Goal: Find specific page/section

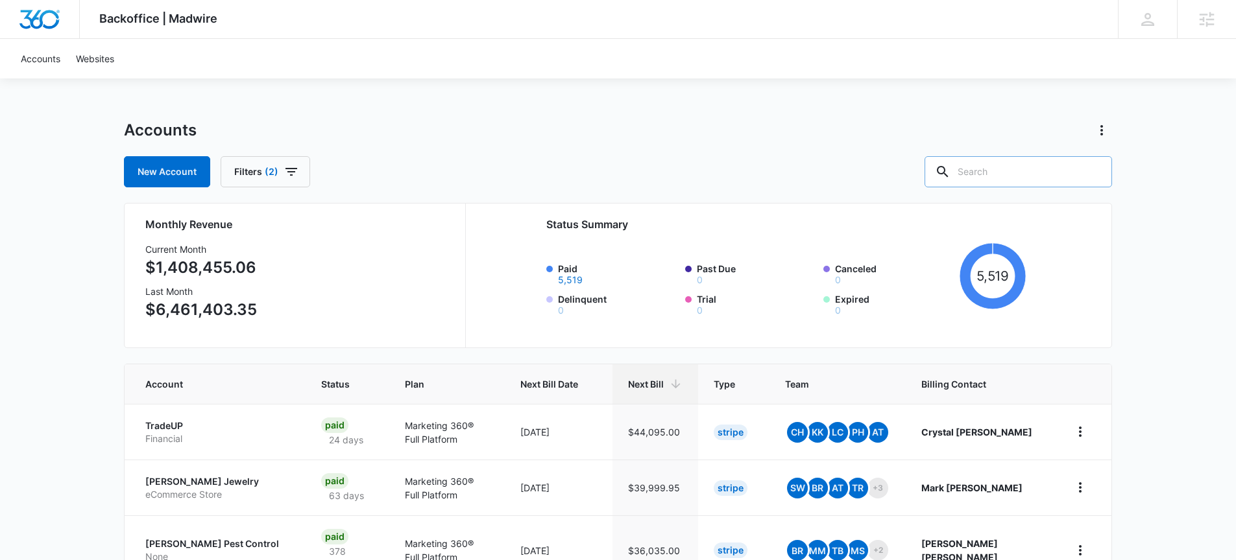
click at [1037, 173] on input "text" at bounding box center [1017, 171] width 187 height 31
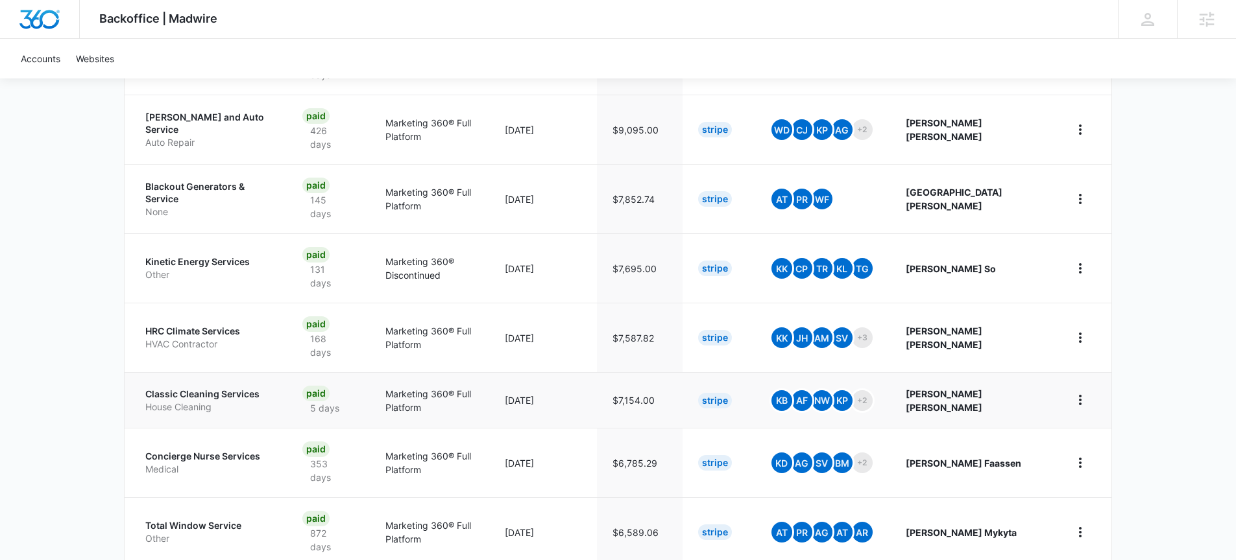
scroll to position [474, 0]
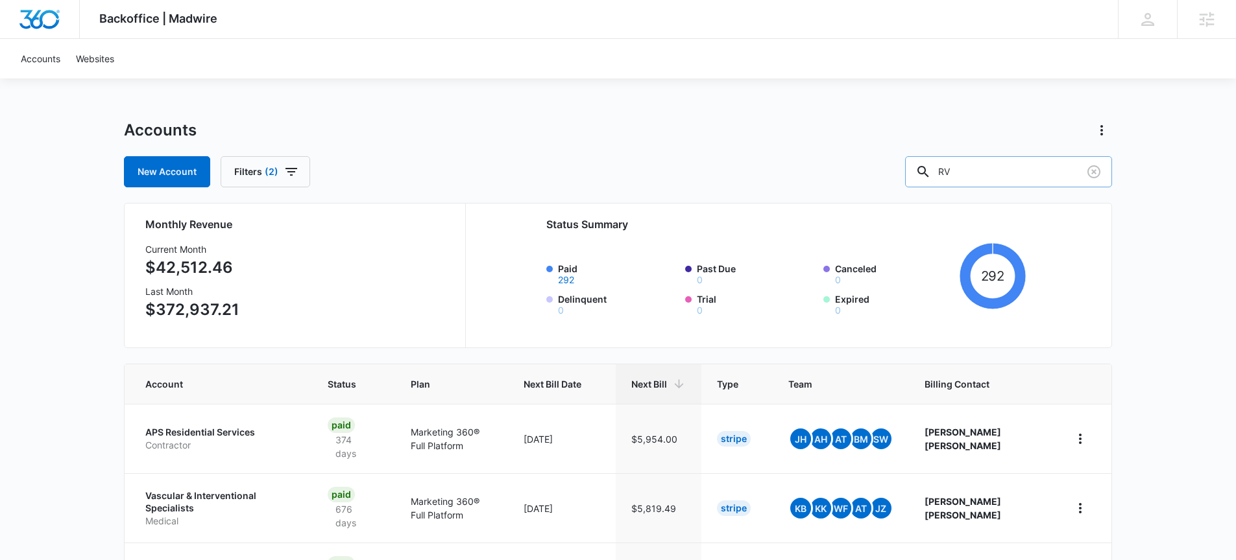
click at [993, 168] on input "RV" at bounding box center [1008, 171] width 207 height 31
type input "RV repair"
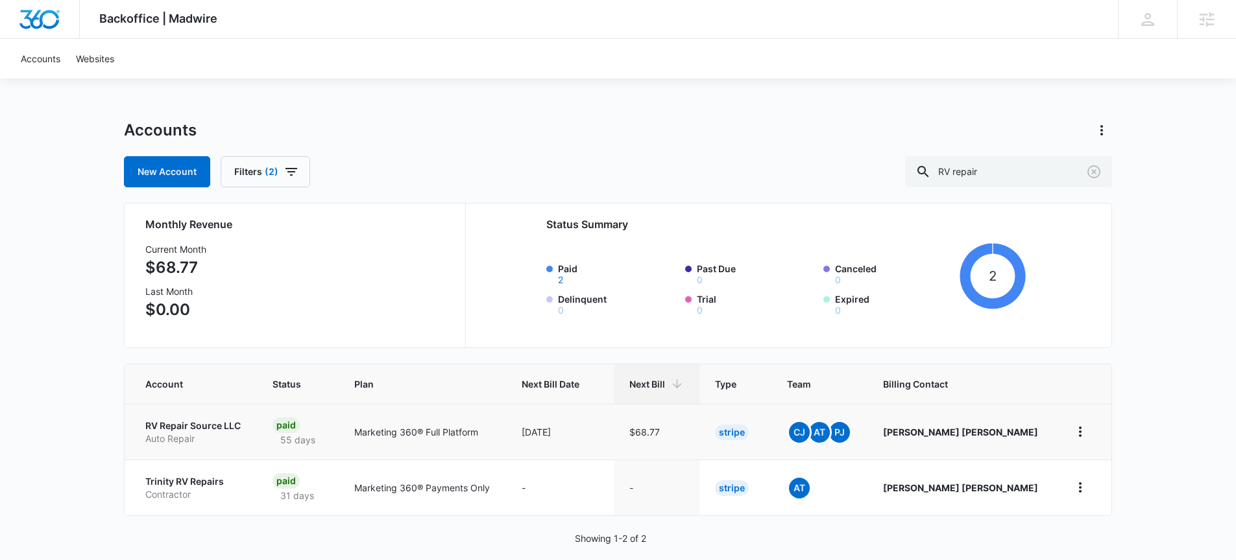
click at [220, 427] on p "RV Repair Source LLC" at bounding box center [193, 426] width 96 height 13
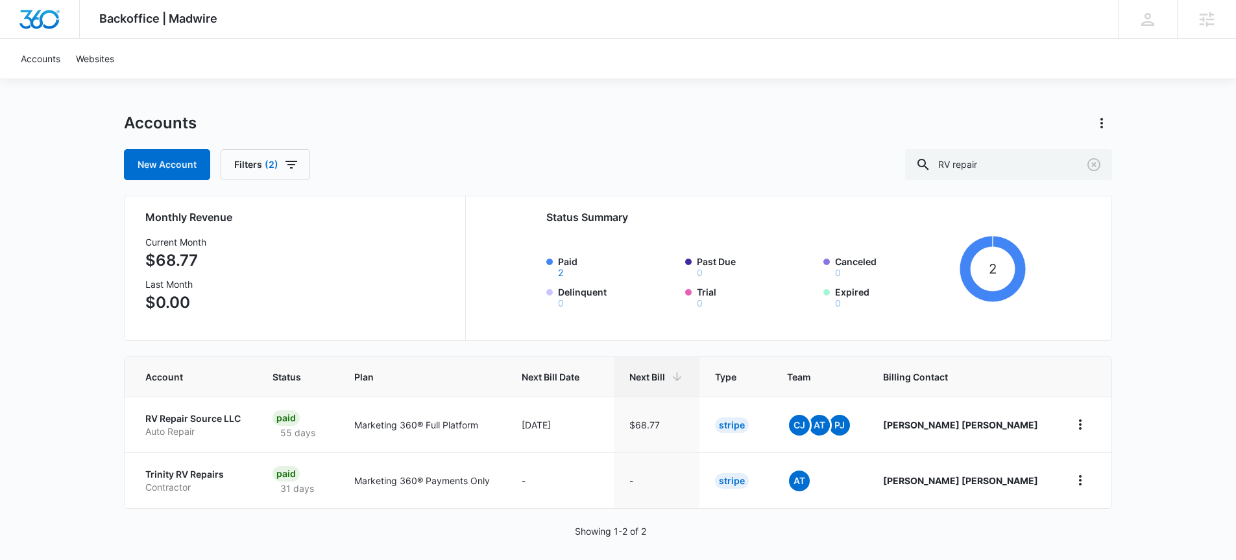
scroll to position [16, 0]
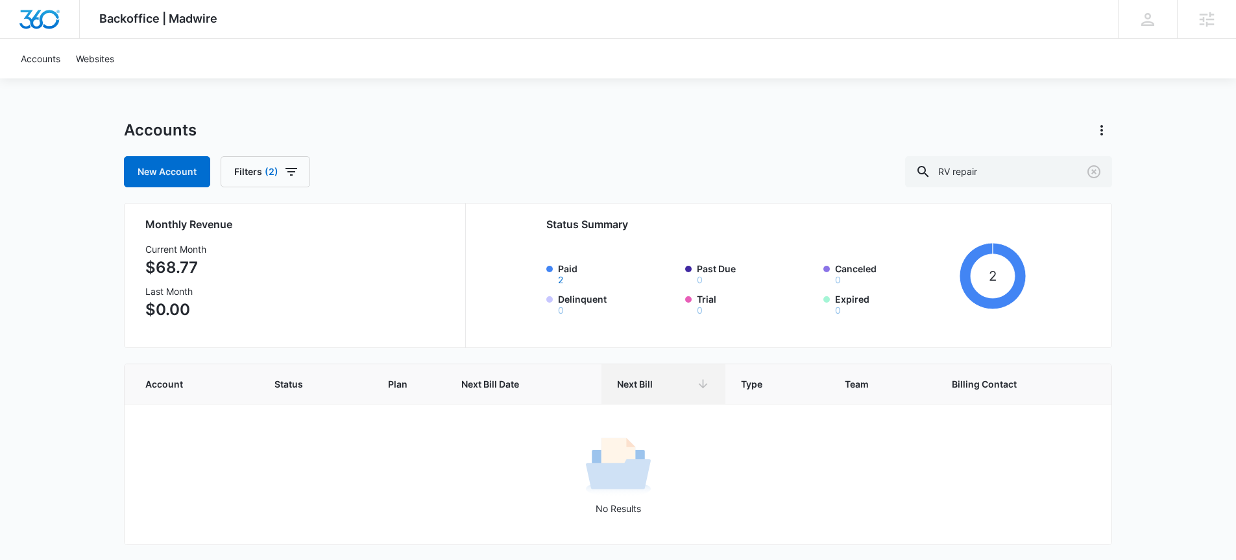
scroll to position [45, 0]
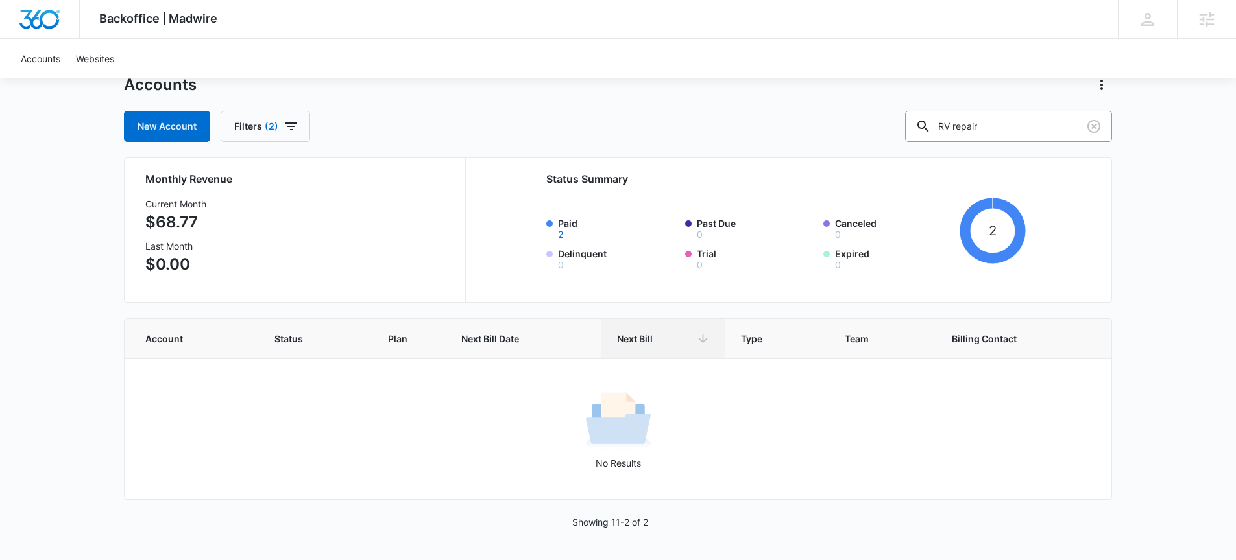
click at [1023, 125] on input "RV repair" at bounding box center [1008, 126] width 207 height 31
